Goal: Information Seeking & Learning: Learn about a topic

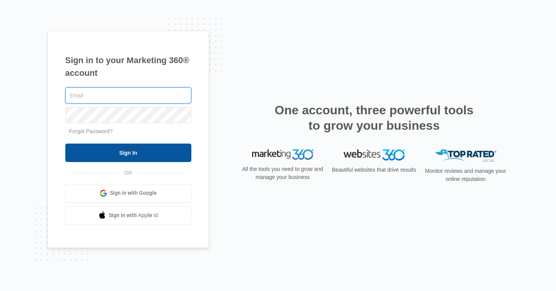
type input "[EMAIL_ADDRESS][DOMAIN_NAME]"
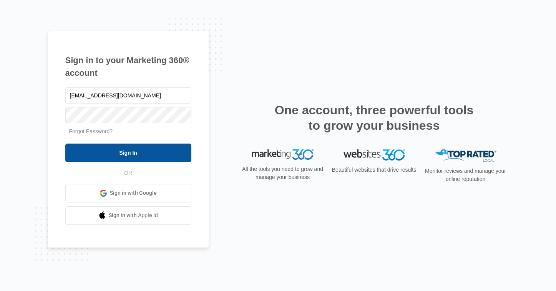
click at [129, 158] on input "Sign In" at bounding box center [128, 152] width 126 height 18
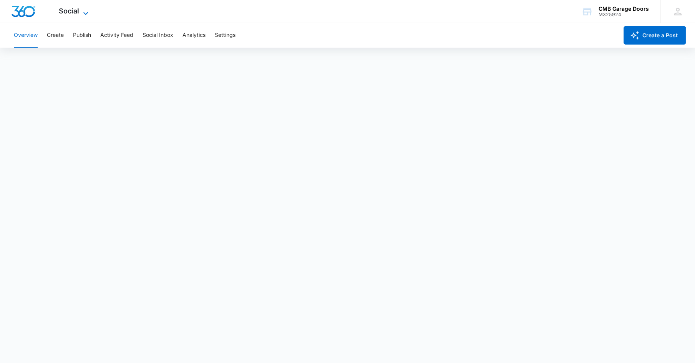
click at [83, 13] on icon at bounding box center [85, 13] width 9 height 9
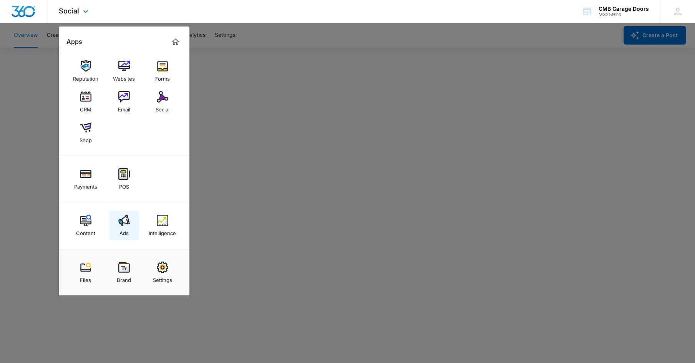
click at [123, 225] on img at bounding box center [124, 221] width 12 height 12
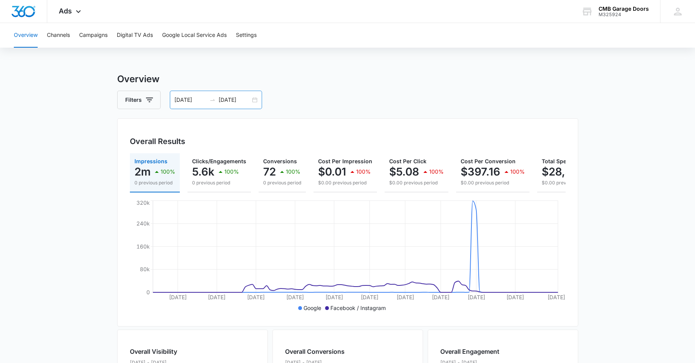
click at [194, 98] on input "[DATE]" at bounding box center [190, 100] width 32 height 8
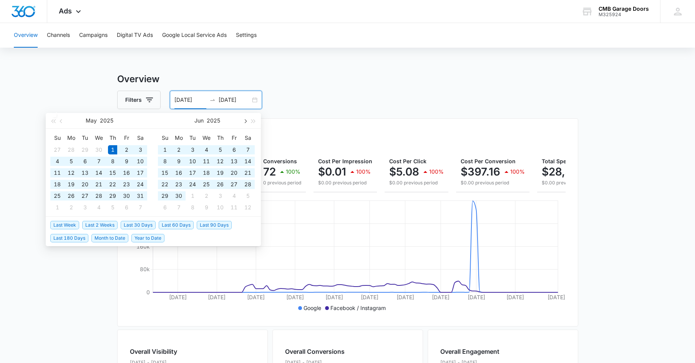
click at [244, 120] on span "button" at bounding box center [245, 121] width 4 height 4
type input "[DATE]"
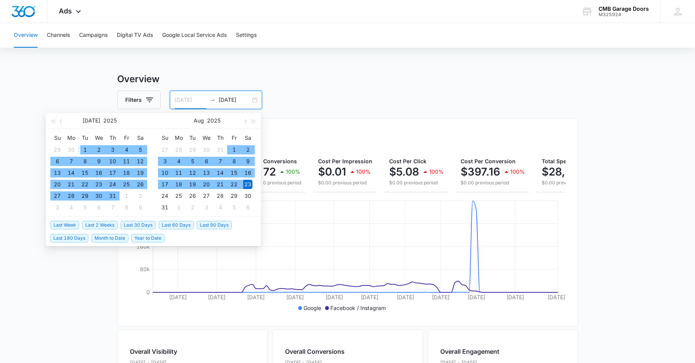
click at [85, 149] on div "1" at bounding box center [84, 149] width 9 height 9
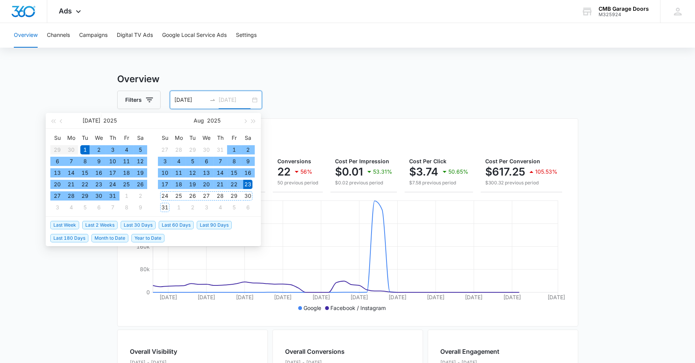
type input "[DATE]"
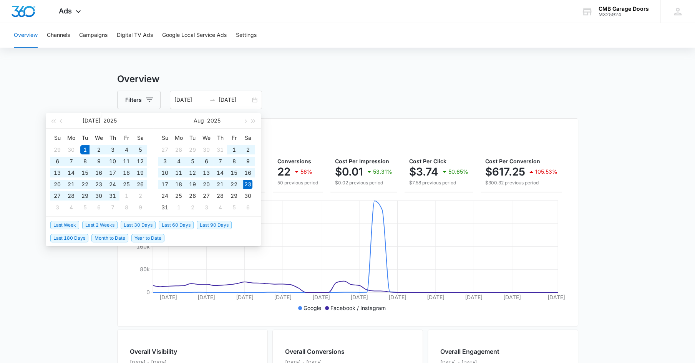
click at [306, 89] on div "Overview Filters [DATE] [DATE] Overall Results Impressions 1.3m 93.69% 0.7m pre…" at bounding box center [347, 348] width 461 height 552
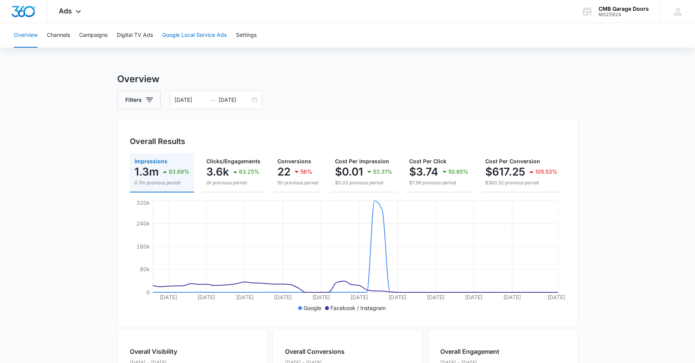
click at [192, 38] on button "Google Local Service Ads" at bounding box center [194, 35] width 65 height 25
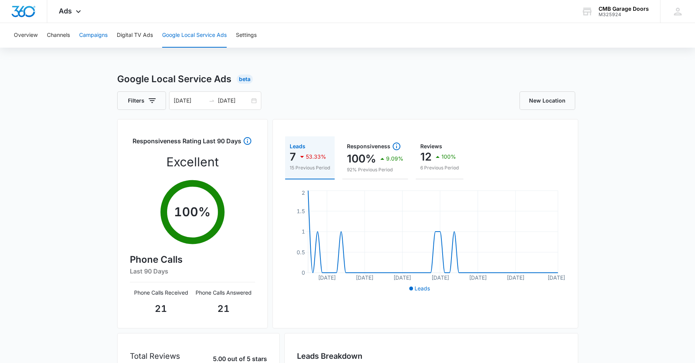
click at [96, 38] on button "Campaigns" at bounding box center [93, 35] width 28 height 25
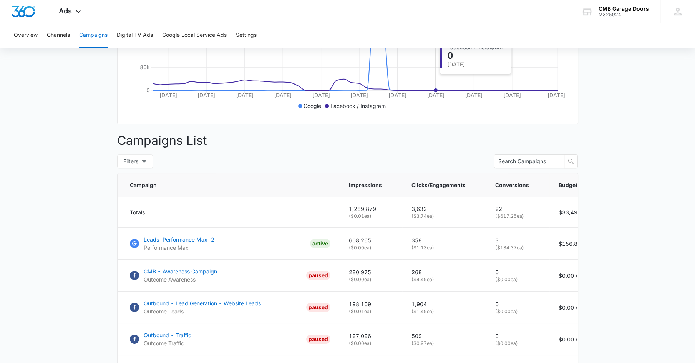
scroll to position [206, 0]
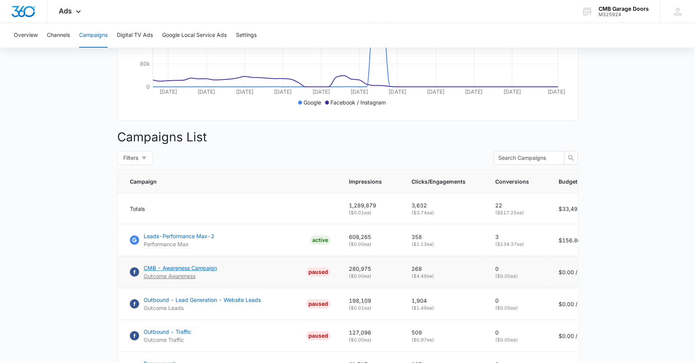
click at [320, 270] on div "PAUSED" at bounding box center [318, 271] width 24 height 9
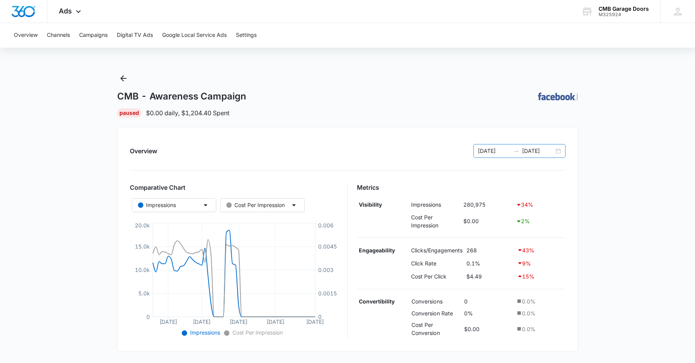
click at [557, 153] on div "07/01/2025 08/23/2025" at bounding box center [519, 151] width 92 height 14
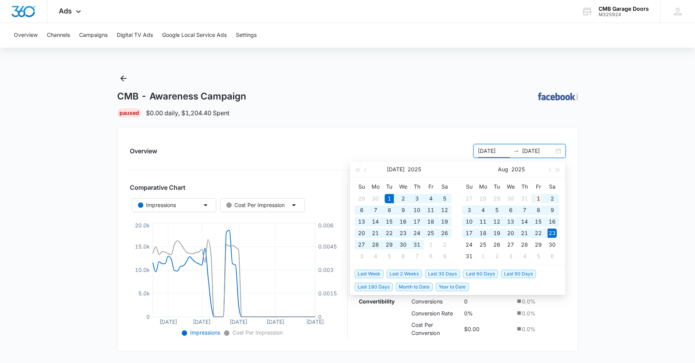
type input "[DATE]"
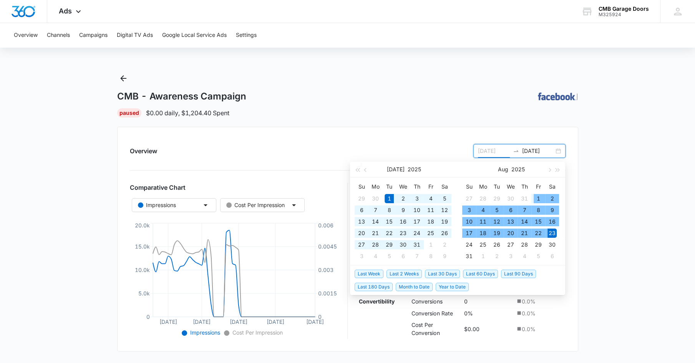
click at [535, 196] on div "1" at bounding box center [538, 198] width 9 height 9
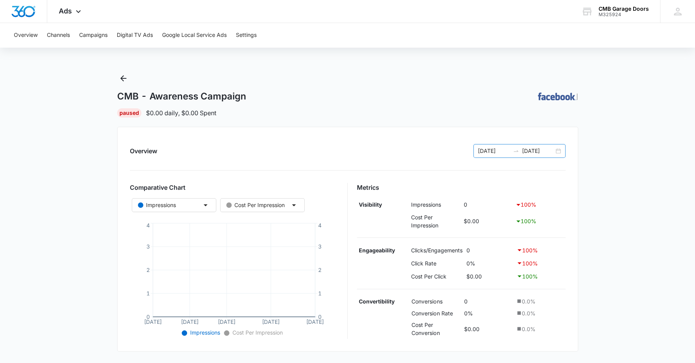
click at [556, 151] on div "08/01/2025 08/23/2025" at bounding box center [519, 151] width 92 height 14
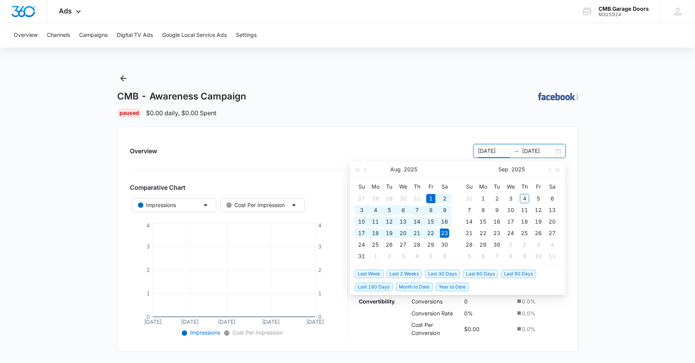
click at [437, 115] on div "Paused $0.00 daily , $0.00 Spent" at bounding box center [347, 112] width 461 height 9
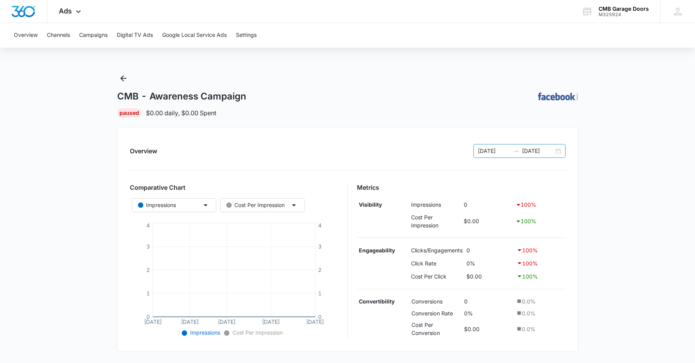
click at [555, 154] on div "08/01/2025 08/23/2025" at bounding box center [519, 151] width 92 height 14
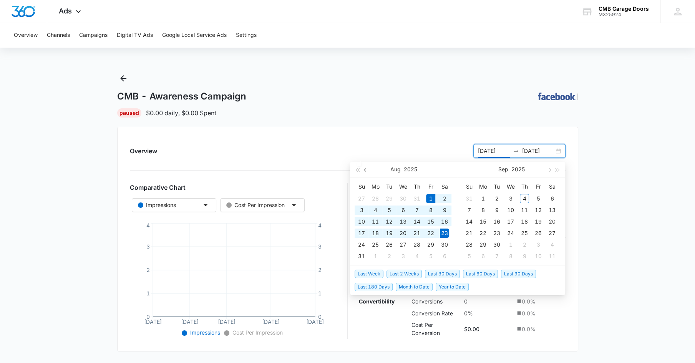
click at [365, 170] on span "button" at bounding box center [366, 170] width 4 height 4
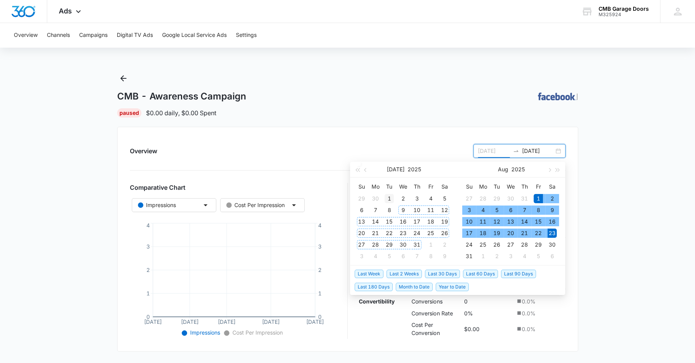
type input "[DATE]"
click at [391, 197] on div "1" at bounding box center [389, 198] width 9 height 9
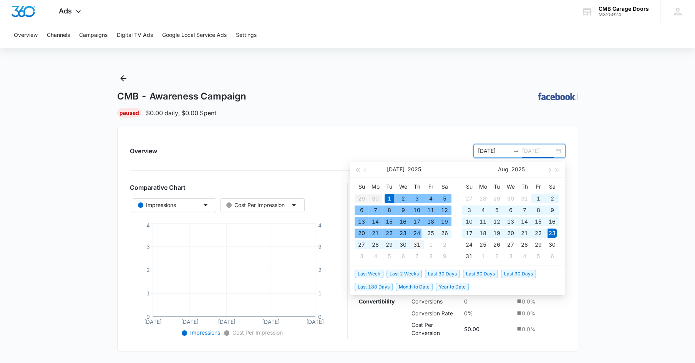
type input "[DATE]"
click at [416, 242] on div "31" at bounding box center [416, 244] width 9 height 9
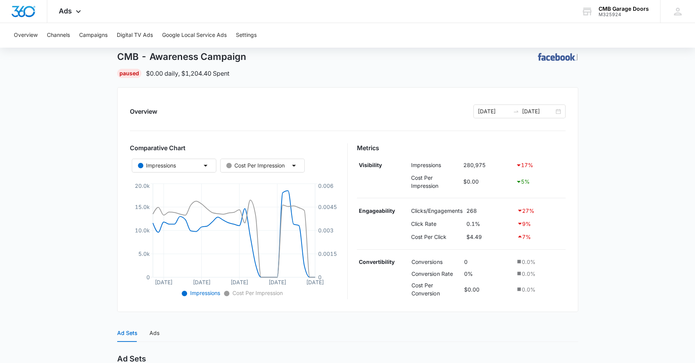
scroll to position [25, 0]
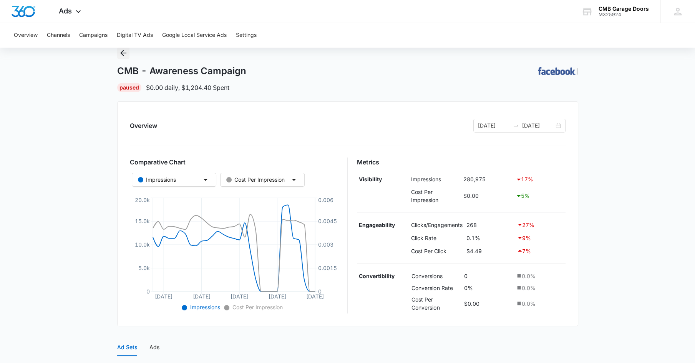
click at [119, 57] on button "Back" at bounding box center [123, 53] width 12 height 12
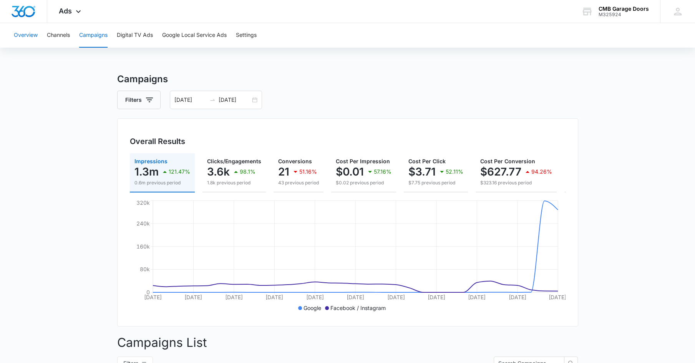
click at [25, 35] on button "Overview" at bounding box center [26, 35] width 24 height 25
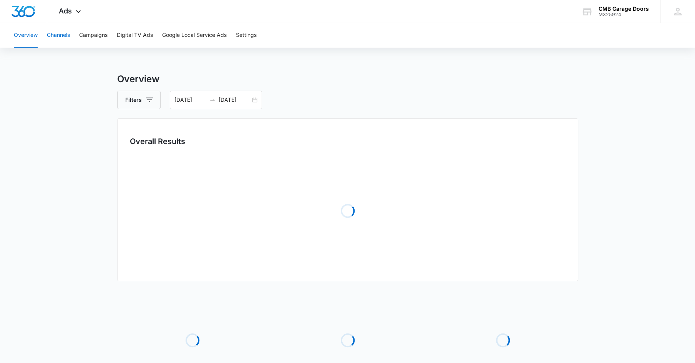
click at [53, 32] on button "Channels" at bounding box center [58, 35] width 23 height 25
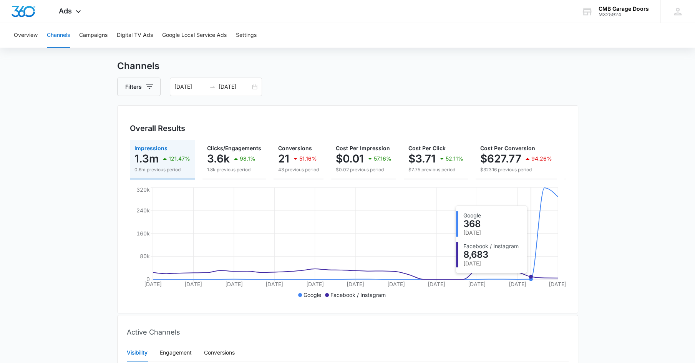
scroll to position [1, 0]
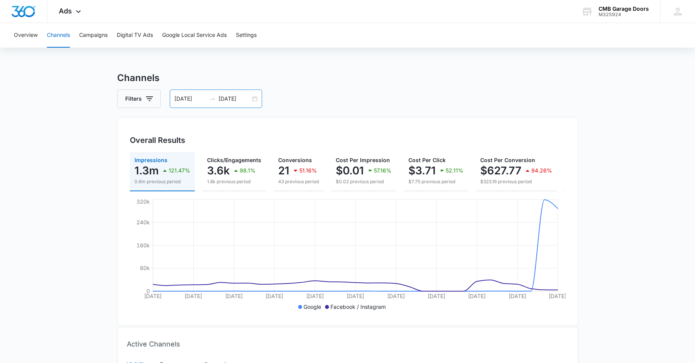
click at [254, 99] on div "07/01/2025 07/31/2025" at bounding box center [216, 99] width 92 height 18
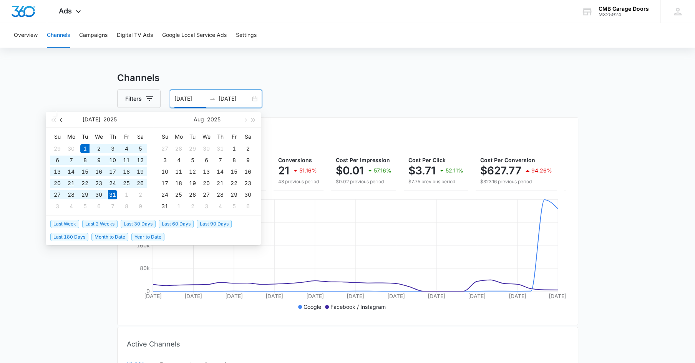
click at [61, 121] on span "button" at bounding box center [62, 120] width 4 height 4
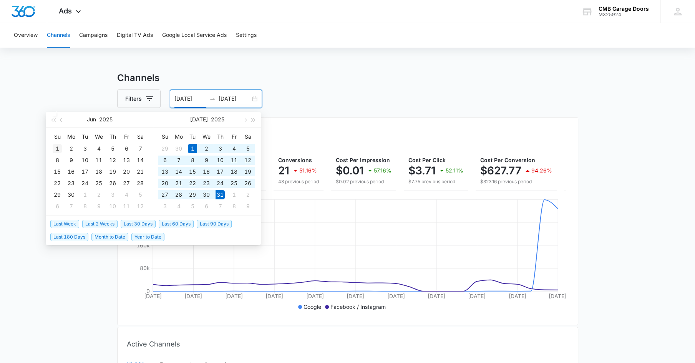
type input "06/01/2025"
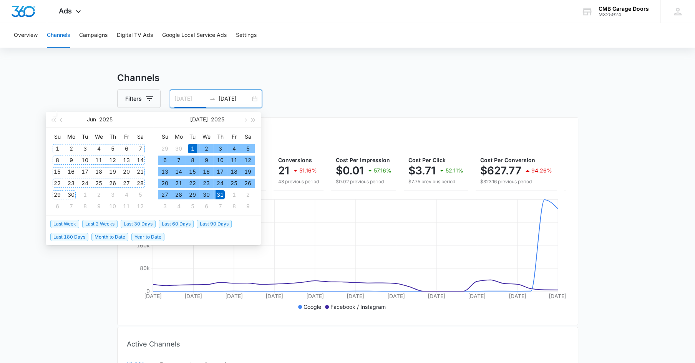
click at [59, 147] on div "1" at bounding box center [57, 148] width 9 height 9
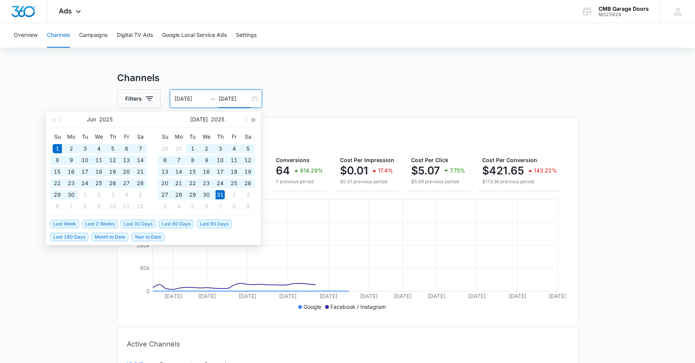
click at [252, 118] on span "button" at bounding box center [254, 120] width 4 height 4
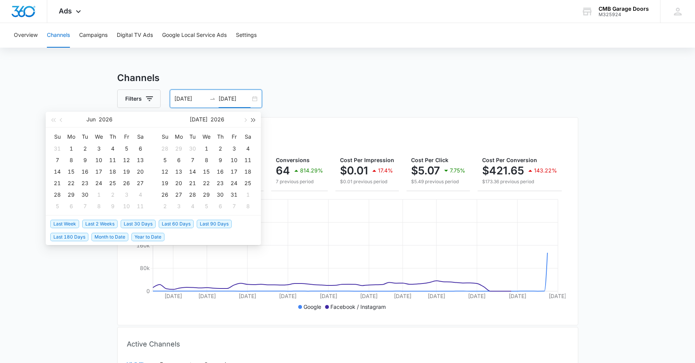
click at [252, 118] on span "button" at bounding box center [254, 120] width 4 height 4
click at [51, 120] on span "button" at bounding box center [53, 120] width 4 height 4
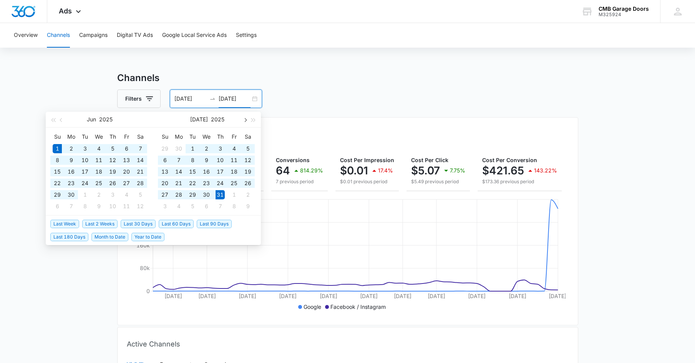
click at [245, 121] on span "button" at bounding box center [245, 120] width 4 height 4
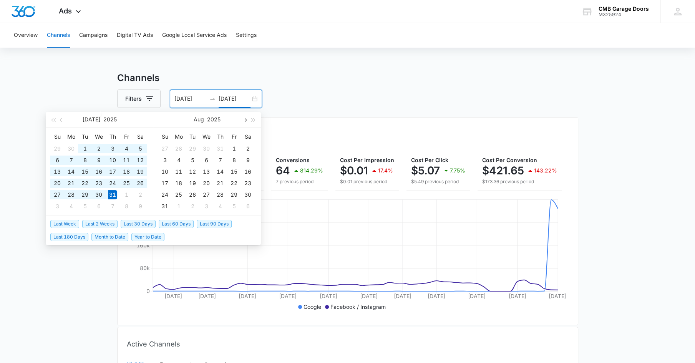
click at [245, 121] on span "button" at bounding box center [245, 120] width 4 height 4
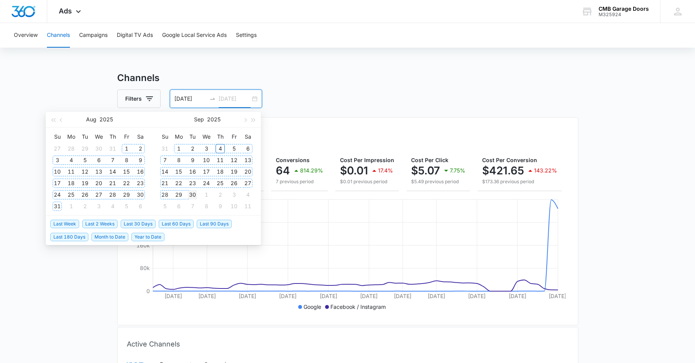
type input "09/30/2025"
click at [192, 194] on div "30" at bounding box center [192, 194] width 9 height 9
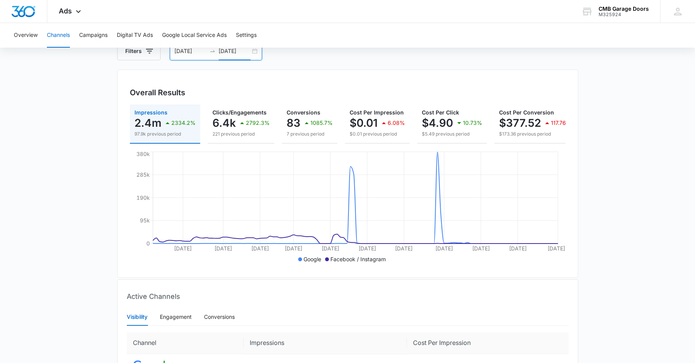
scroll to position [50, 0]
click at [606, 106] on main "Channels Filters 06/01/2025 09/30/2025 Overall Results Impressions 2.4m 2334.2%…" at bounding box center [347, 240] width 695 height 437
click at [75, 13] on icon at bounding box center [78, 13] width 9 height 9
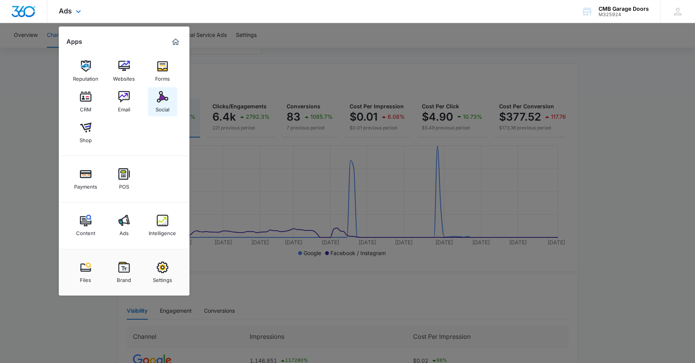
scroll to position [53, 0]
click at [85, 76] on div "Reputation" at bounding box center [85, 77] width 25 height 10
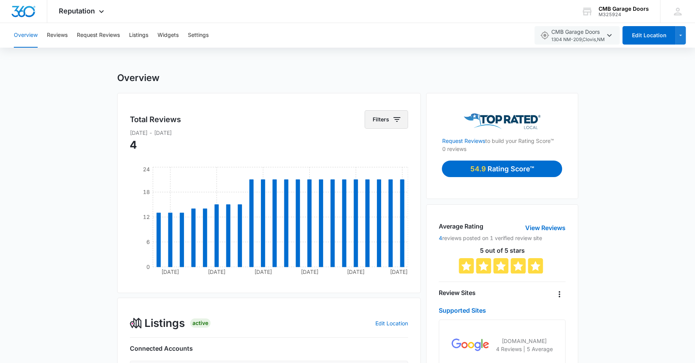
click at [398, 112] on button "Filters" at bounding box center [386, 119] width 43 height 18
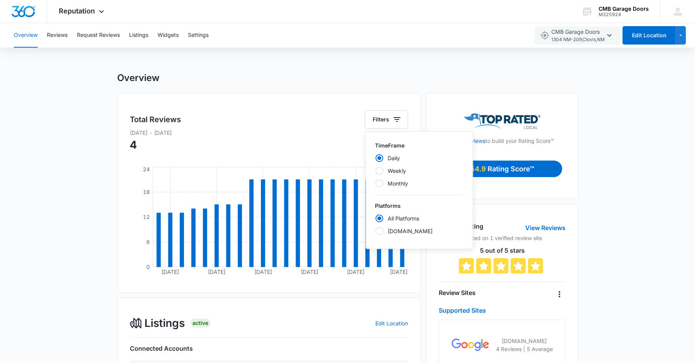
click at [397, 185] on label "Monthly" at bounding box center [419, 183] width 88 height 8
click at [375, 184] on input "Monthly" at bounding box center [375, 183] width 0 height 0
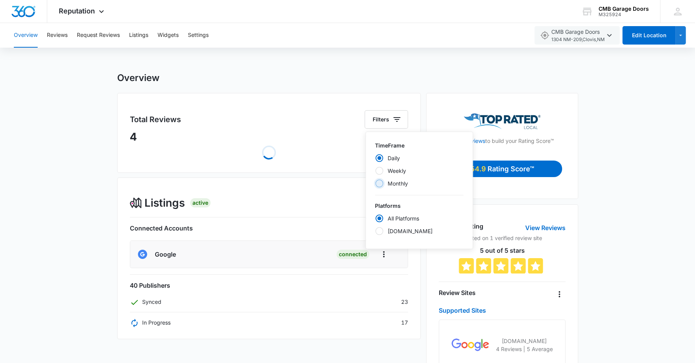
radio input "false"
radio input "true"
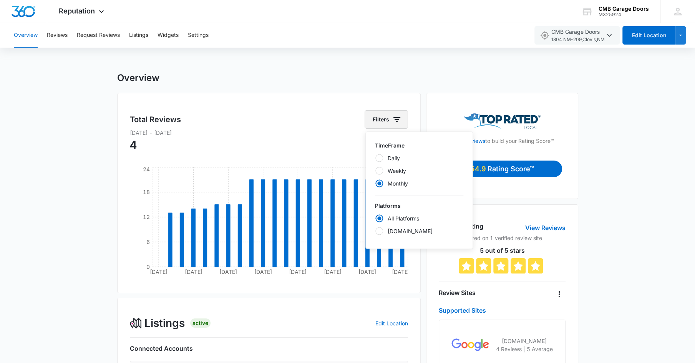
click at [385, 121] on button "Filters" at bounding box center [386, 119] width 43 height 18
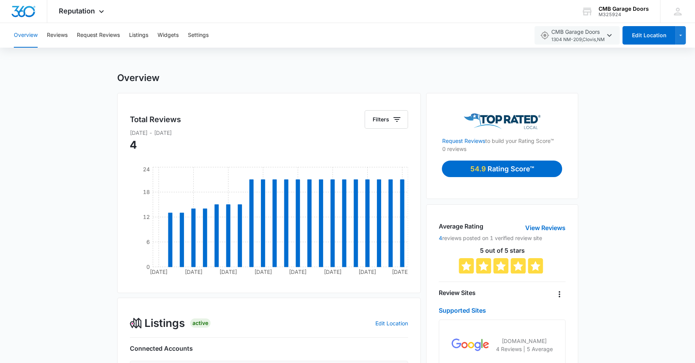
click at [328, 85] on div "Overview Total Reviews Filters Jan 01 2019 - Mar 01 2025 4 Jan 1 Jul 1 Feb 1 Oc…" at bounding box center [347, 352] width 461 height 561
click at [171, 132] on p "Jan 01 2019 - Mar 01 2025" at bounding box center [269, 133] width 279 height 8
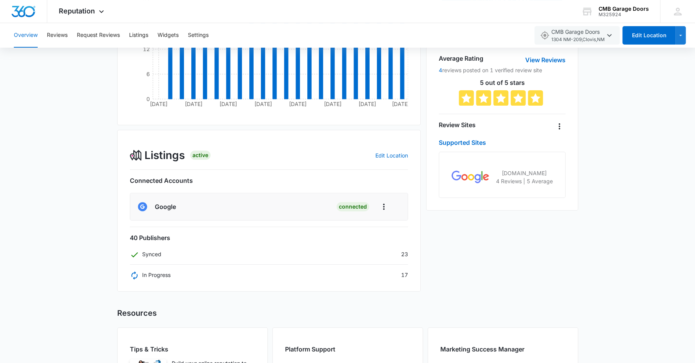
scroll to position [183, 0]
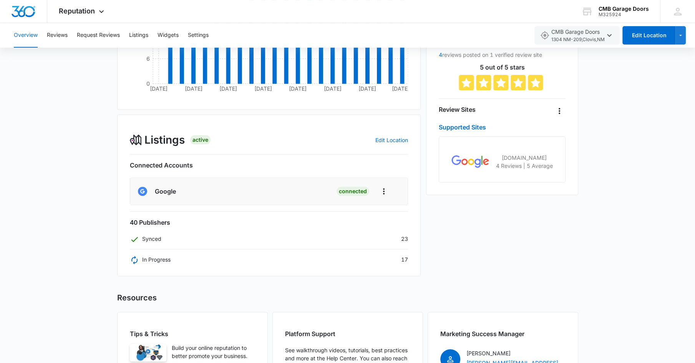
click at [504, 165] on p "4 Reviews | 5 Average" at bounding box center [524, 166] width 57 height 8
click at [468, 165] on img at bounding box center [471, 161] width 38 height 13
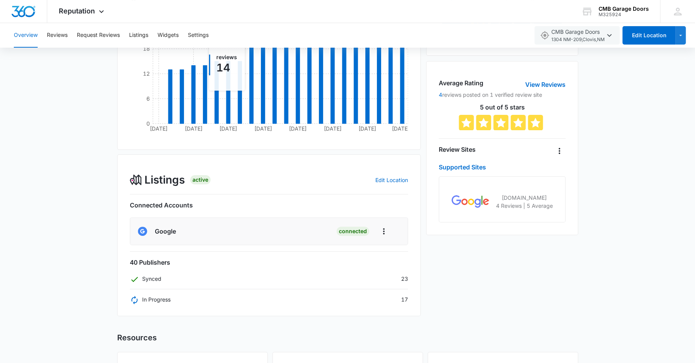
scroll to position [163, 0]
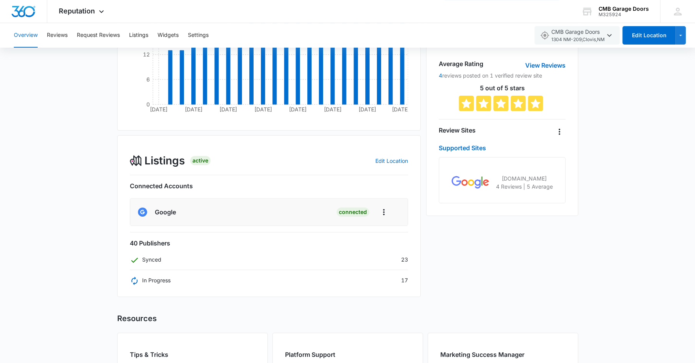
click at [165, 212] on h6 "Google" at bounding box center [165, 212] width 21 height 9
drag, startPoint x: 165, startPoint y: 212, endPoint x: 325, endPoint y: 227, distance: 160.2
click at [232, 206] on div "Google Connected" at bounding box center [269, 212] width 262 height 15
click at [381, 216] on button "Actions" at bounding box center [384, 212] width 20 height 15
click at [482, 267] on div "Request Reviews to build your Rating Score™ 0 reviews 54.9 Rating Score™ Averag…" at bounding box center [502, 113] width 152 height 367
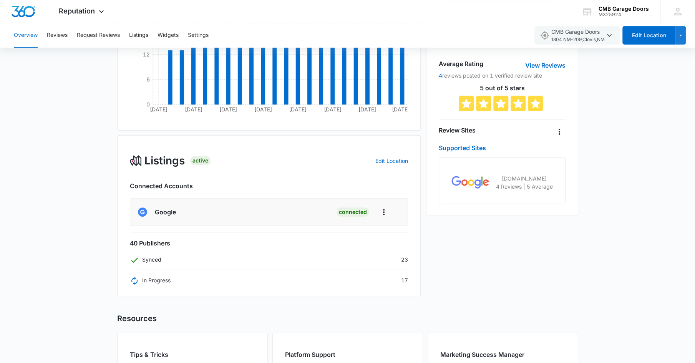
click at [130, 282] on icon at bounding box center [134, 280] width 9 height 9
click at [146, 259] on p "Synced" at bounding box center [146, 260] width 32 height 8
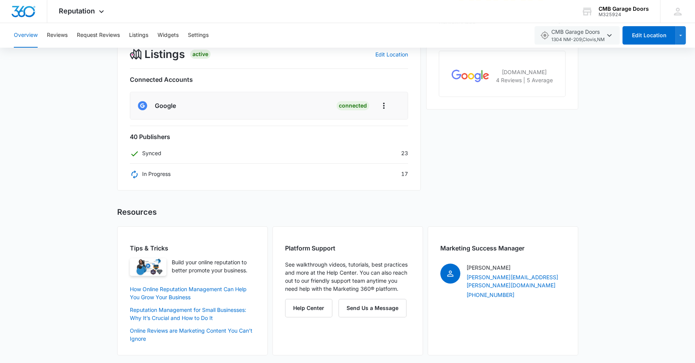
scroll to position [0, 0]
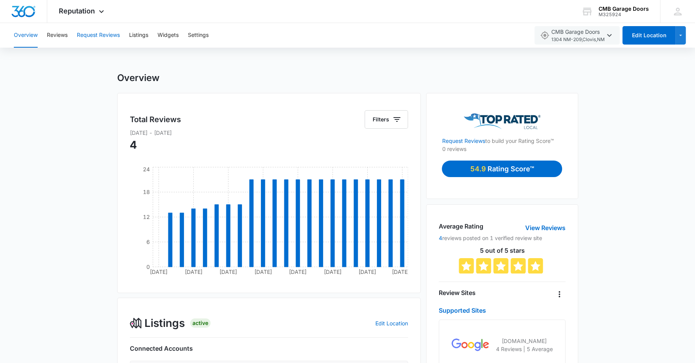
click at [107, 32] on button "Request Reviews" at bounding box center [98, 35] width 43 height 25
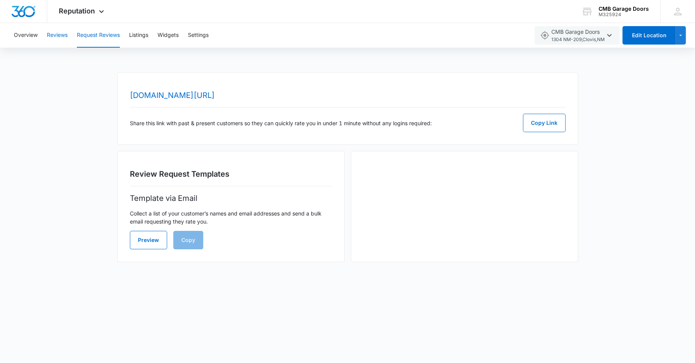
click at [61, 39] on button "Reviews" at bounding box center [57, 35] width 21 height 25
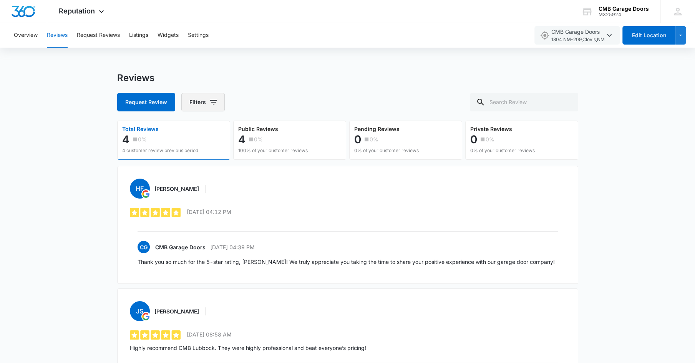
click at [206, 102] on button "Filters" at bounding box center [202, 102] width 43 height 18
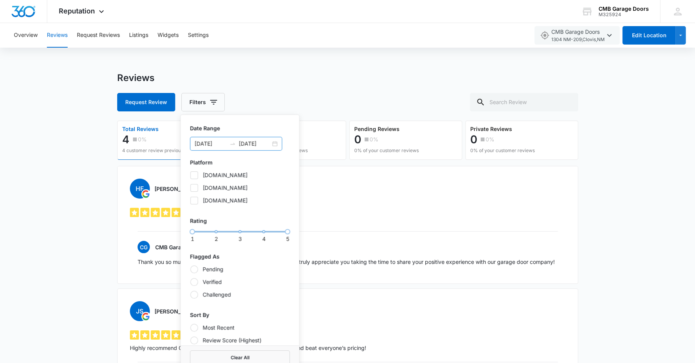
click at [218, 144] on input "09/04/2024" at bounding box center [210, 143] width 32 height 8
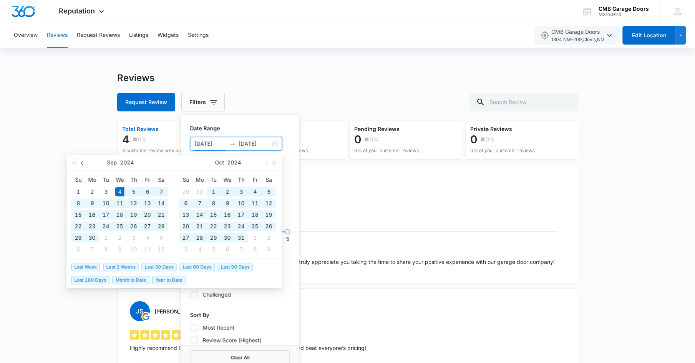
click at [81, 162] on span "button" at bounding box center [83, 163] width 4 height 4
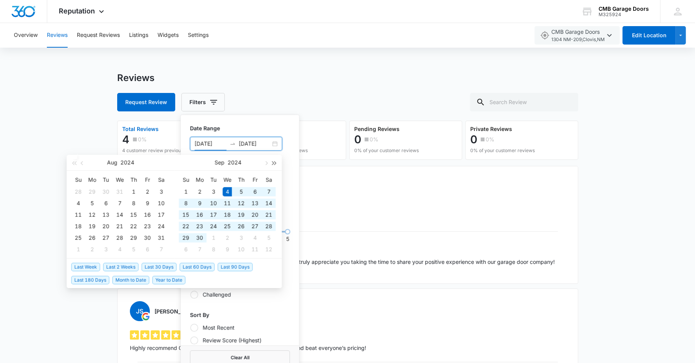
click at [271, 161] on button "button" at bounding box center [274, 162] width 8 height 15
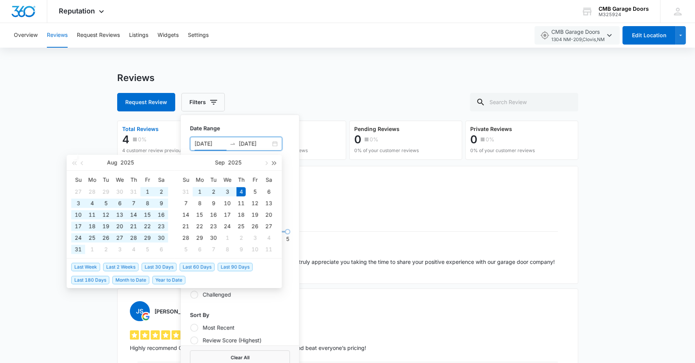
click at [271, 161] on button "button" at bounding box center [274, 162] width 8 height 15
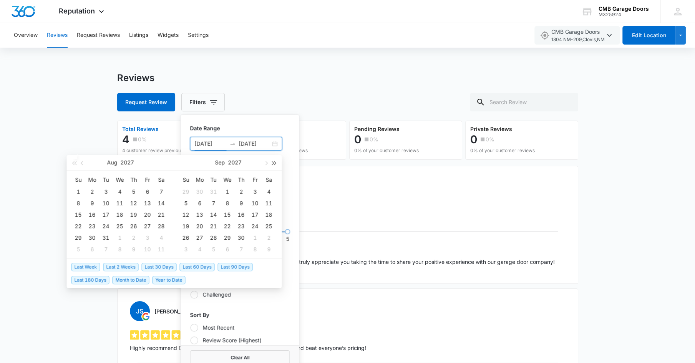
click at [271, 161] on button "button" at bounding box center [274, 162] width 8 height 15
click at [70, 162] on button "button" at bounding box center [74, 162] width 8 height 15
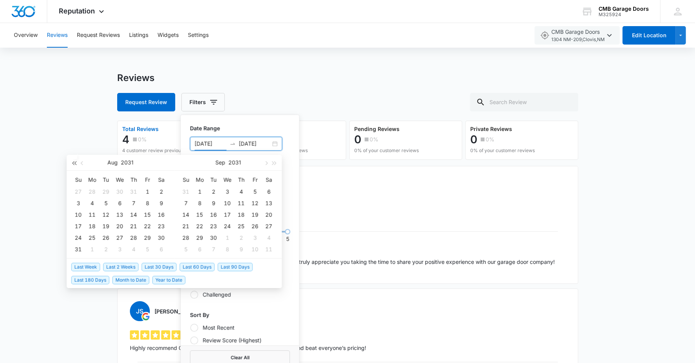
click at [70, 162] on button "button" at bounding box center [74, 162] width 8 height 15
click at [229, 142] on icon "swap-right" at bounding box center [232, 144] width 6 height 6
click at [265, 144] on input "[DATE]" at bounding box center [255, 143] width 32 height 8
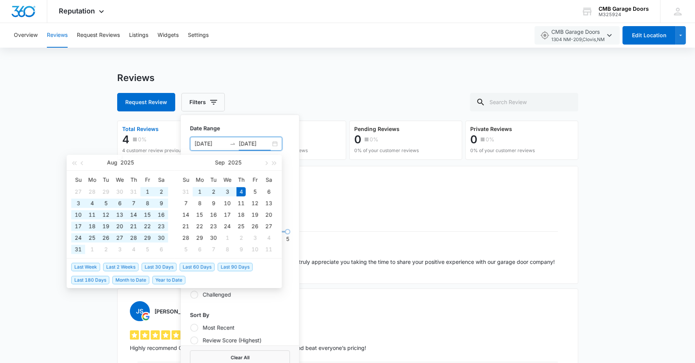
click at [268, 142] on input "[DATE]" at bounding box center [255, 143] width 32 height 8
click at [259, 128] on p "Date Range" at bounding box center [240, 128] width 100 height 8
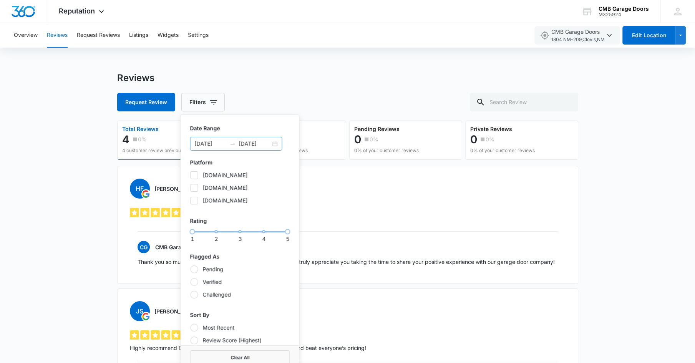
scroll to position [33, 0]
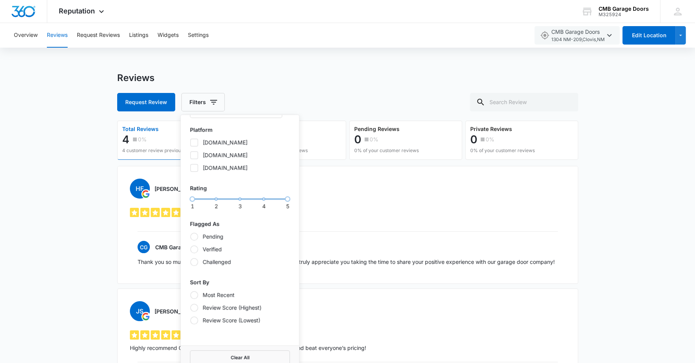
click at [197, 143] on icon at bounding box center [194, 142] width 7 height 7
click at [190, 143] on input "topratedlocal.com" at bounding box center [190, 142] width 0 height 0
checkbox input "true"
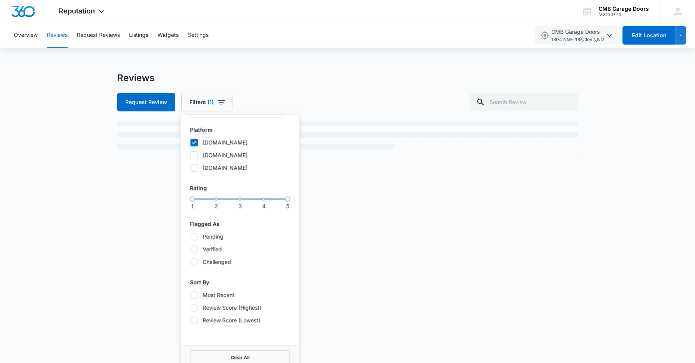
click at [196, 158] on div at bounding box center [194, 155] width 8 height 8
click at [190, 155] on input "google.com" at bounding box center [190, 155] width 0 height 0
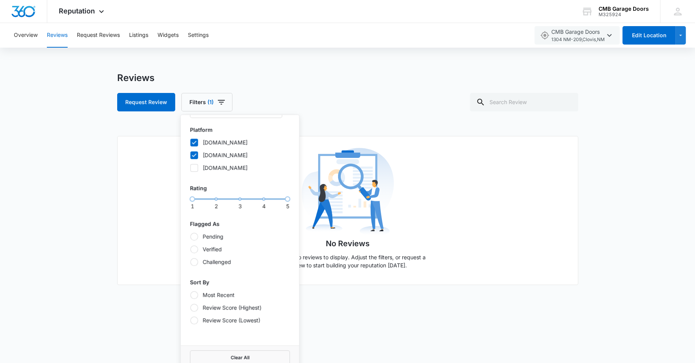
click at [194, 157] on icon at bounding box center [194, 155] width 7 height 7
click at [190, 155] on input "google.com" at bounding box center [190, 155] width 0 height 0
click at [194, 156] on icon at bounding box center [194, 155] width 7 height 7
click at [190, 155] on input "google.com" at bounding box center [190, 155] width 0 height 0
checkbox input "true"
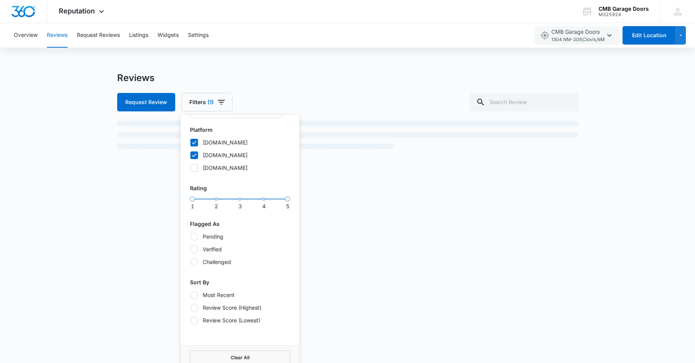
click at [194, 167] on icon at bounding box center [194, 167] width 5 height 3
click at [190, 168] on input "facebook.com" at bounding box center [190, 168] width 0 height 0
checkbox input "true"
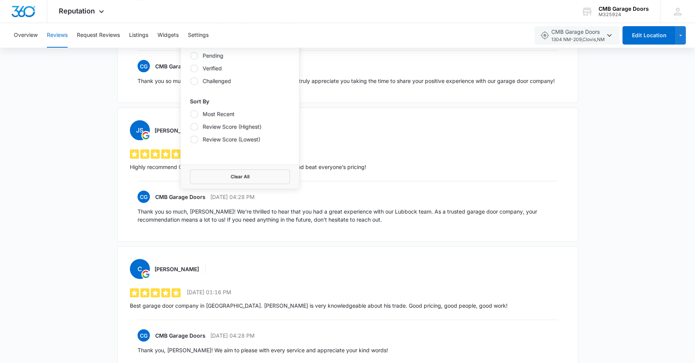
scroll to position [184, 0]
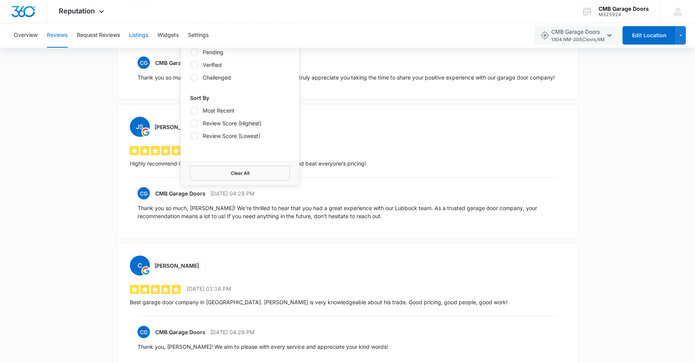
click at [144, 33] on button "Listings" at bounding box center [138, 35] width 19 height 25
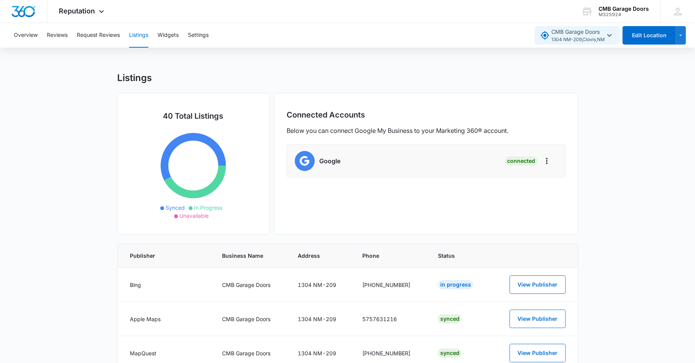
click at [607, 35] on icon "button" at bounding box center [609, 35] width 9 height 9
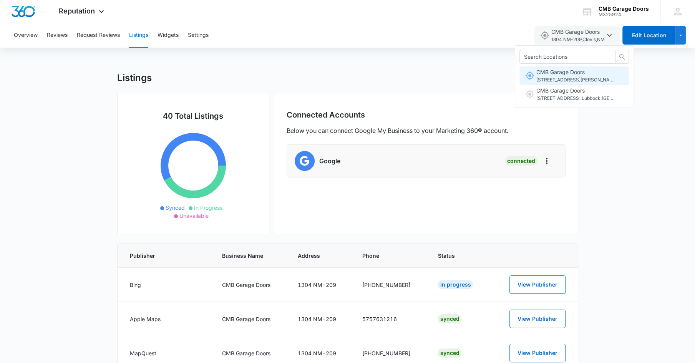
click at [578, 76] on span "6429 East Mark Lane , Cave Creek , AZ" at bounding box center [574, 79] width 77 height 7
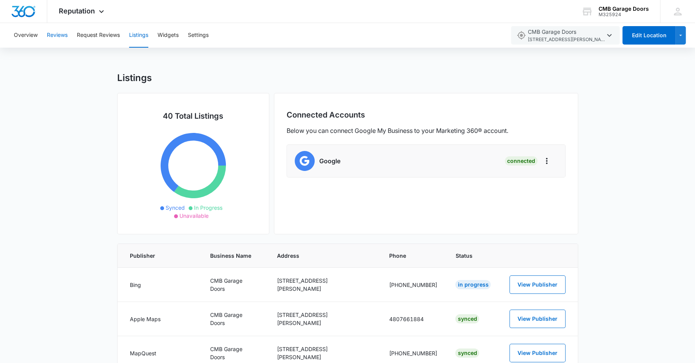
click at [61, 35] on button "Reviews" at bounding box center [57, 35] width 21 height 25
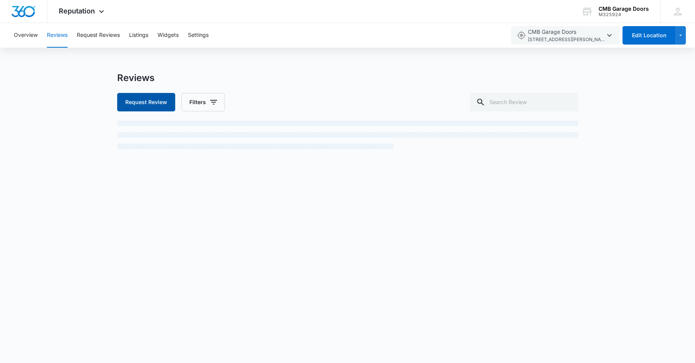
click at [141, 104] on button "Request Review" at bounding box center [146, 102] width 58 height 18
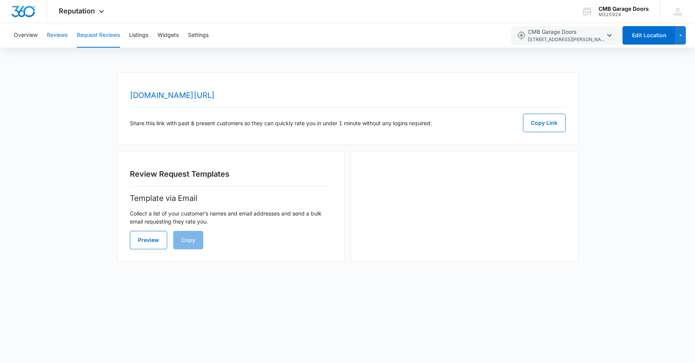
click at [55, 29] on button "Reviews" at bounding box center [57, 35] width 21 height 25
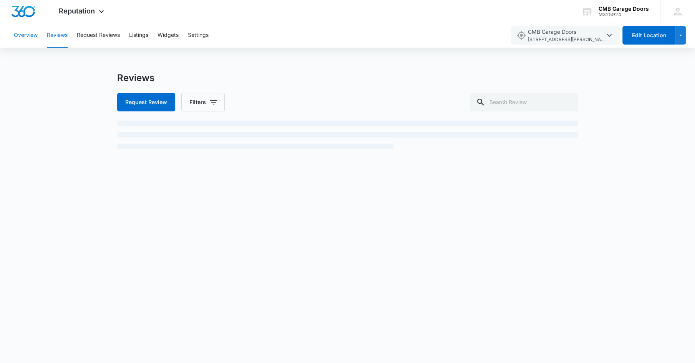
click at [29, 35] on button "Overview" at bounding box center [26, 35] width 24 height 25
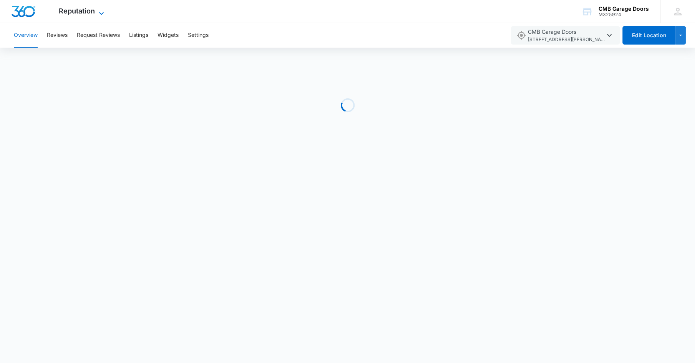
click at [90, 8] on span "Reputation" at bounding box center [77, 11] width 36 height 8
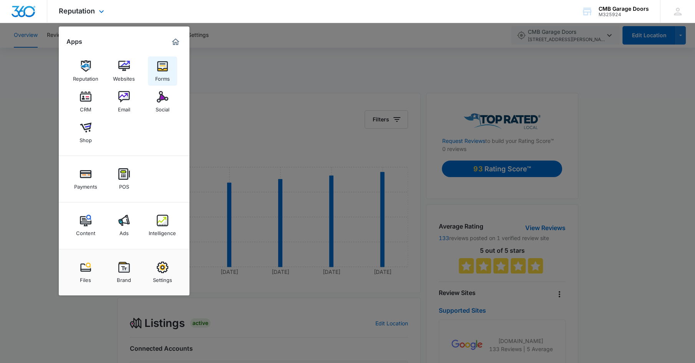
click at [162, 78] on div "Forms" at bounding box center [162, 77] width 15 height 10
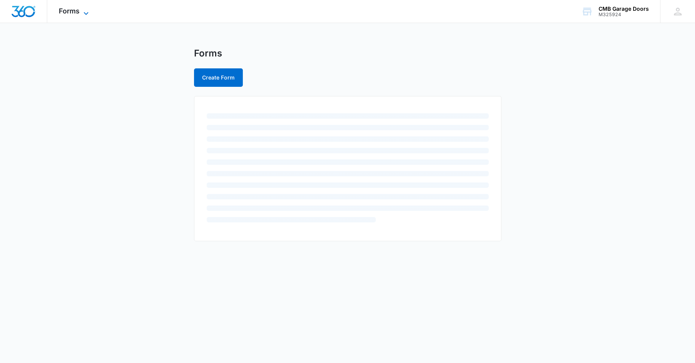
click at [73, 13] on span "Forms" at bounding box center [69, 11] width 21 height 8
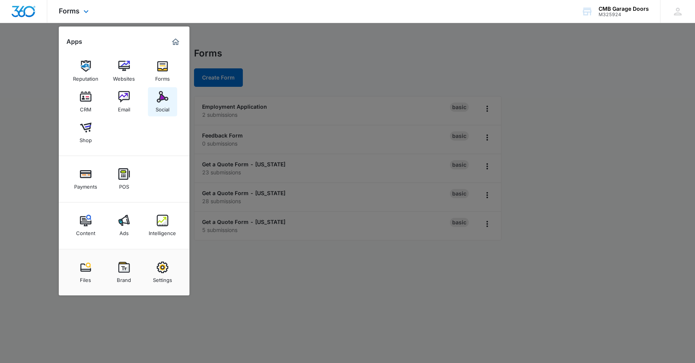
click at [160, 103] on div "Social" at bounding box center [163, 108] width 14 height 10
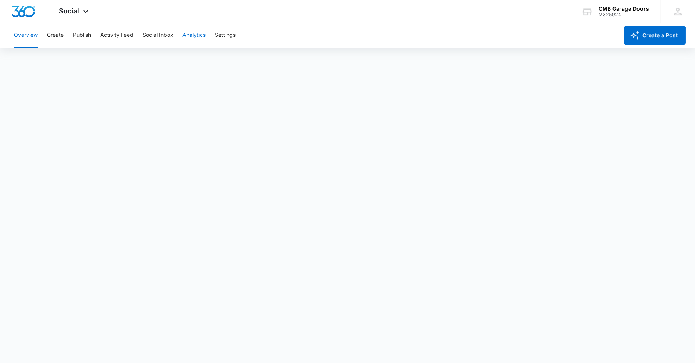
click at [203, 33] on button "Analytics" at bounding box center [194, 35] width 23 height 25
click at [76, 58] on button "Insights" at bounding box center [75, 59] width 20 height 22
click at [260, 59] on button "Reports" at bounding box center [253, 59] width 20 height 22
click at [21, 57] on button "Account" at bounding box center [24, 59] width 21 height 22
